Goal: Task Accomplishment & Management: Use online tool/utility

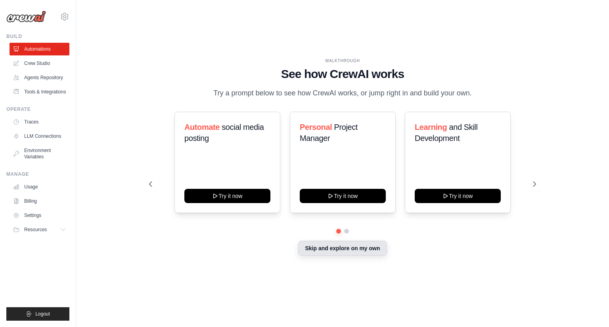
click at [348, 252] on button "Skip and explore on my own" at bounding box center [342, 248] width 88 height 15
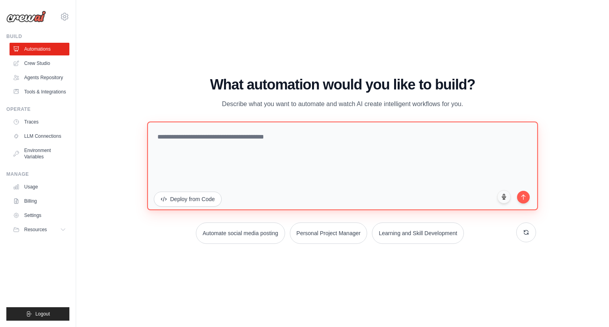
click at [230, 128] on textarea at bounding box center [342, 166] width 391 height 89
click at [248, 129] on textarea at bounding box center [342, 166] width 391 height 89
type textarea "*"
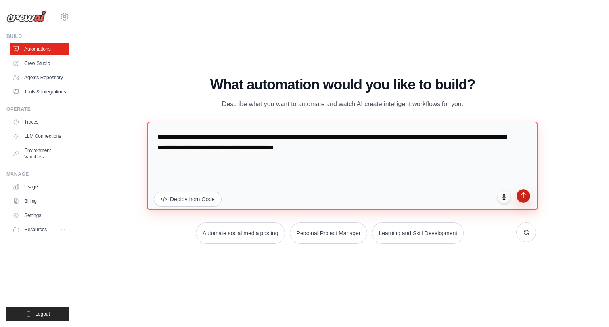
type textarea "**********"
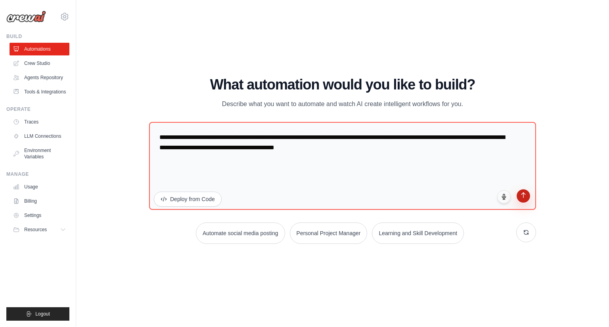
click at [522, 198] on icon "submit" at bounding box center [523, 195] width 7 height 7
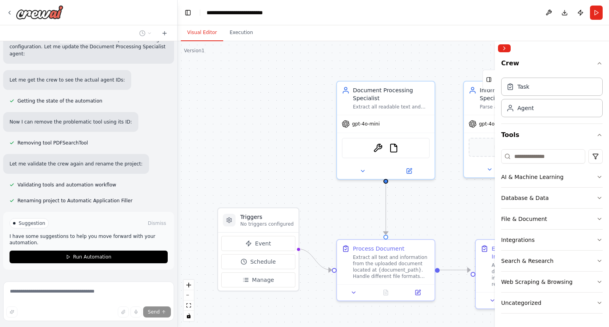
scroll to position [615, 0]
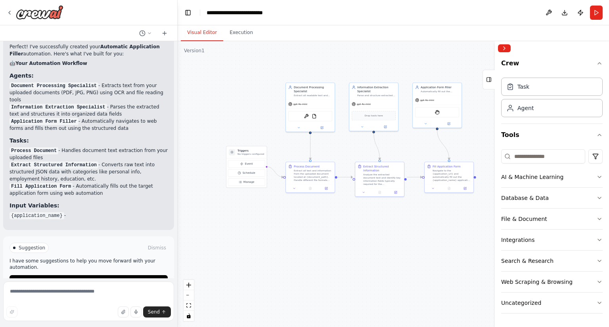
drag, startPoint x: 442, startPoint y: 88, endPoint x: 392, endPoint y: 63, distance: 56.2
click at [392, 63] on div ".deletable-edge-delete-btn { width: 20px; height: 20px; border: 0px solid #ffff…" at bounding box center [393, 184] width 431 height 286
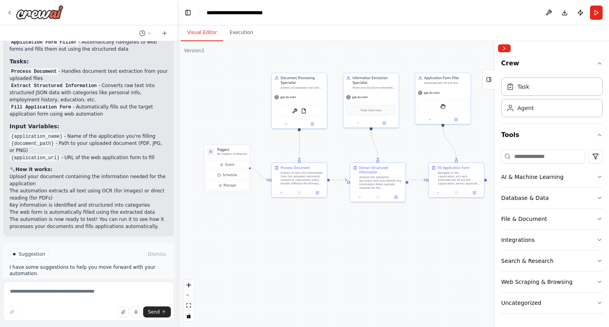
scroll to position [863, 0]
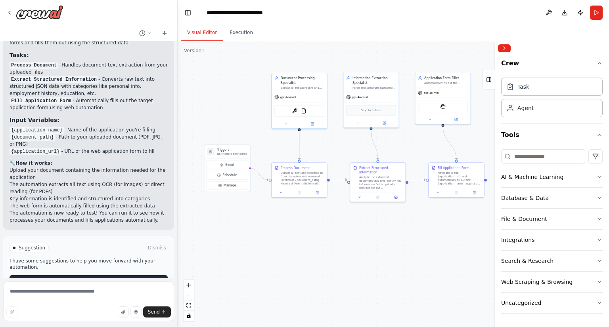
click at [79, 279] on span "Run Automation" at bounding box center [92, 282] width 38 height 6
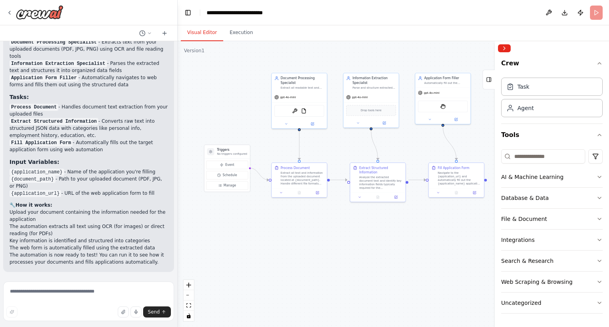
scroll to position [799, 0]
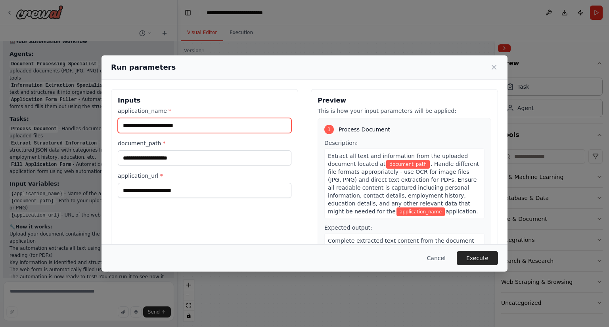
click at [189, 127] on input "application_name *" at bounding box center [205, 125] width 174 height 15
